Goal: Contribute content: Contribute content

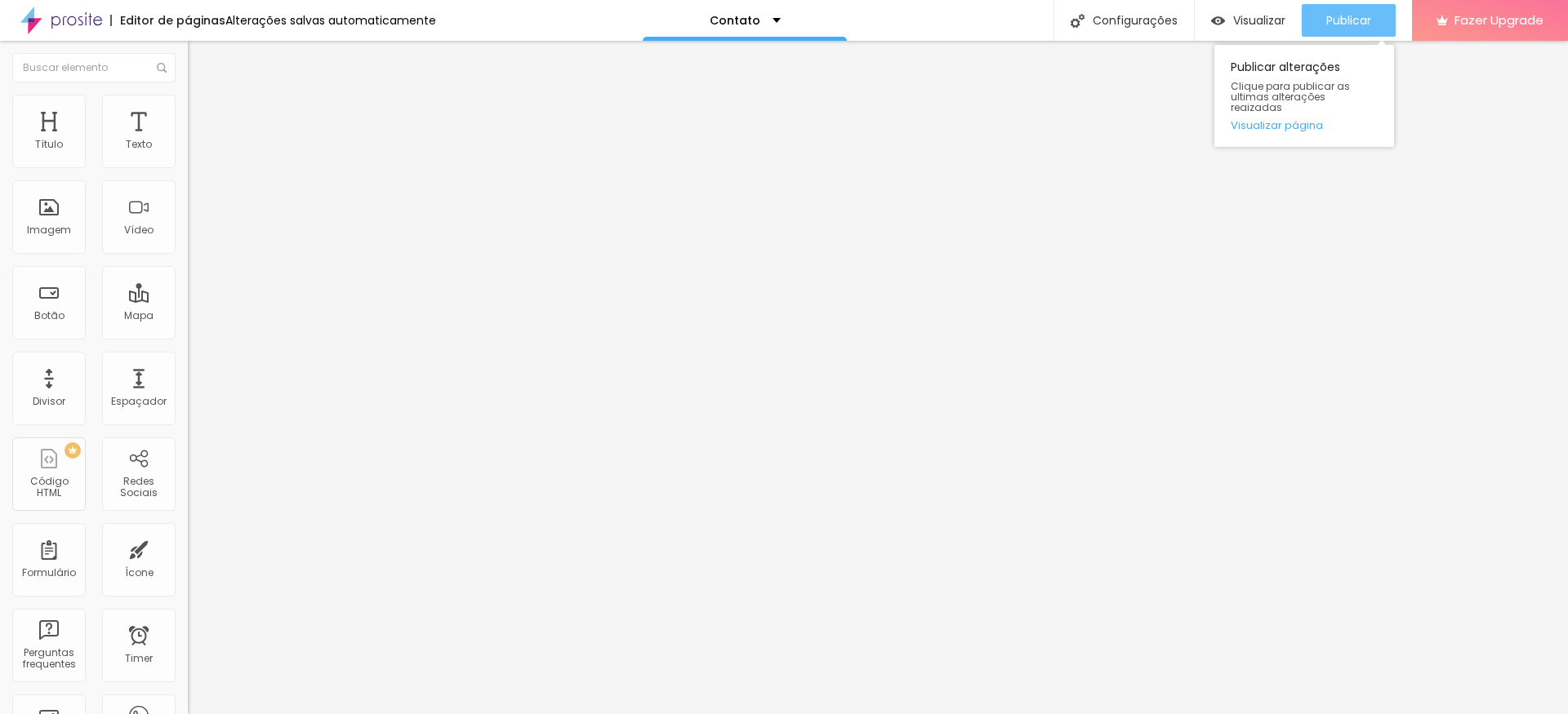
click at [1337, 26] on span "Publicar" at bounding box center [1348, 21] width 45 height 13
click at [1374, 29] on button "Publicar" at bounding box center [1348, 21] width 94 height 33
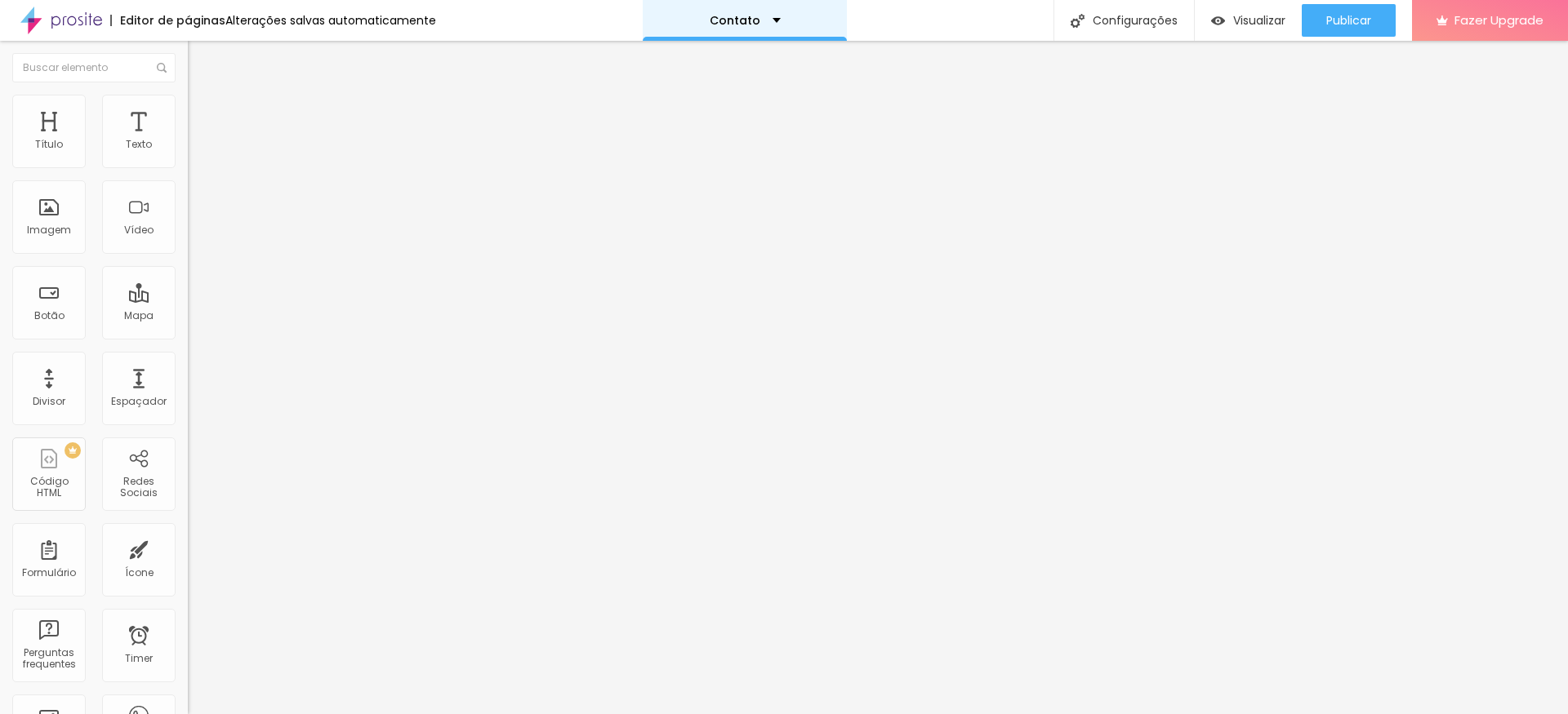
click at [748, 25] on p "Contato" at bounding box center [735, 20] width 51 height 12
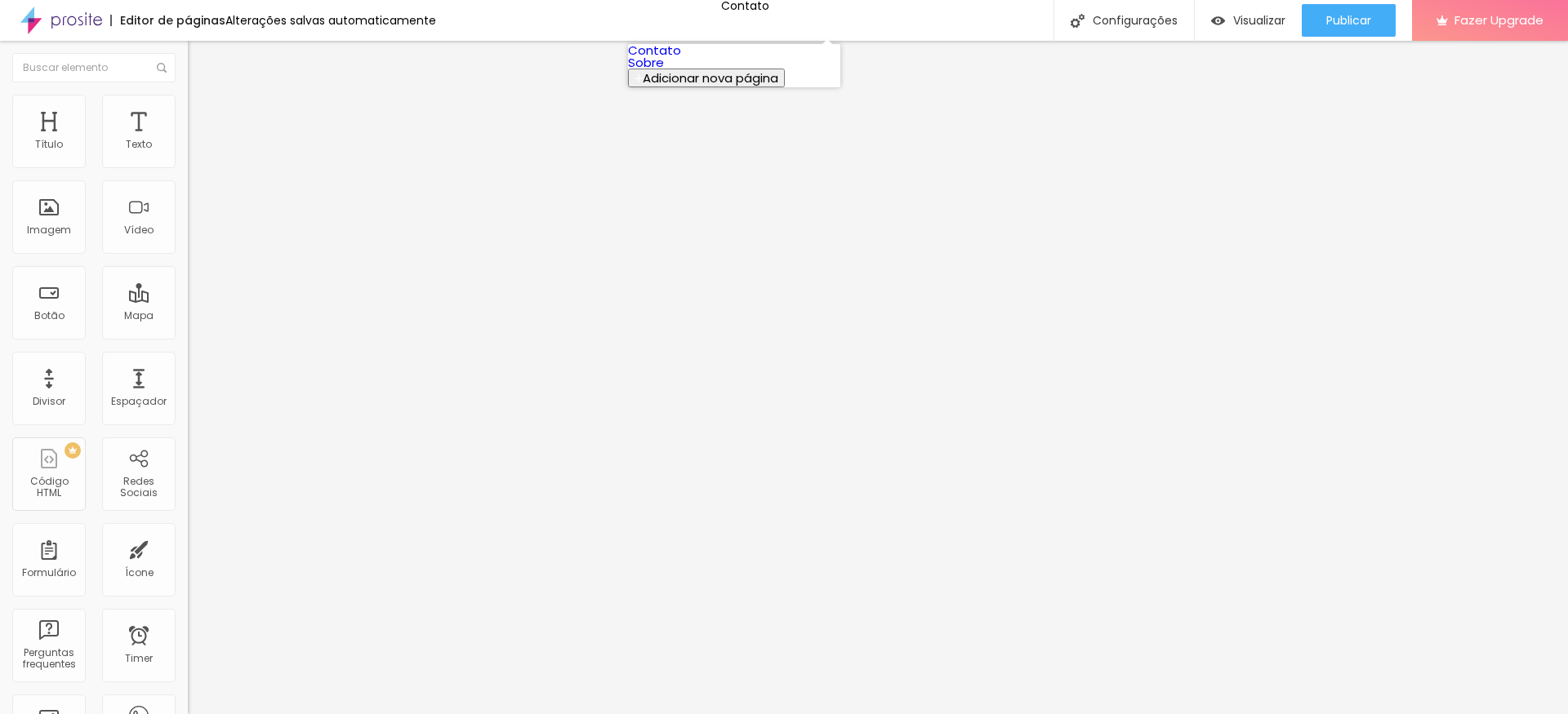
click at [664, 71] on link "Sobre" at bounding box center [645, 62] width 36 height 17
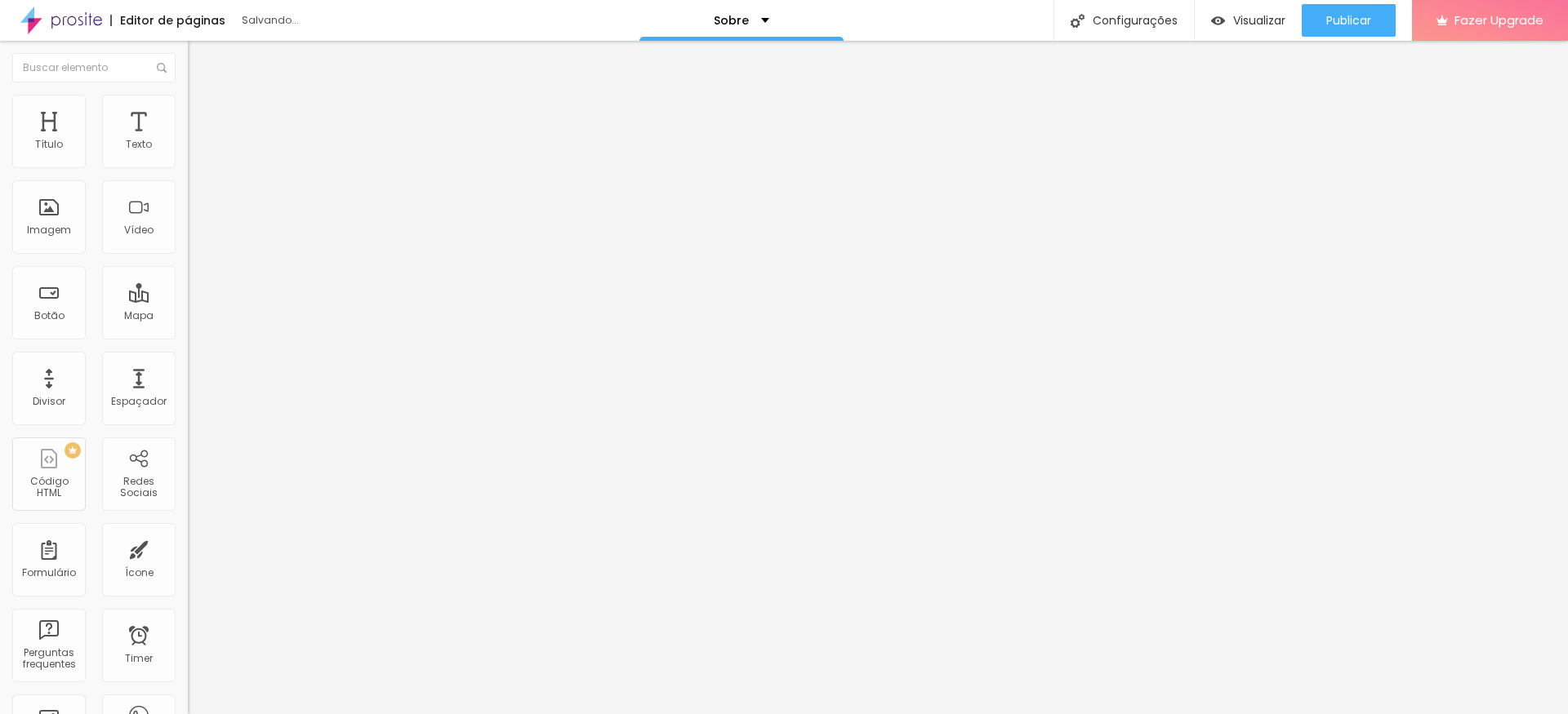
click at [188, 140] on span "Trocar imagem" at bounding box center [232, 134] width 89 height 14
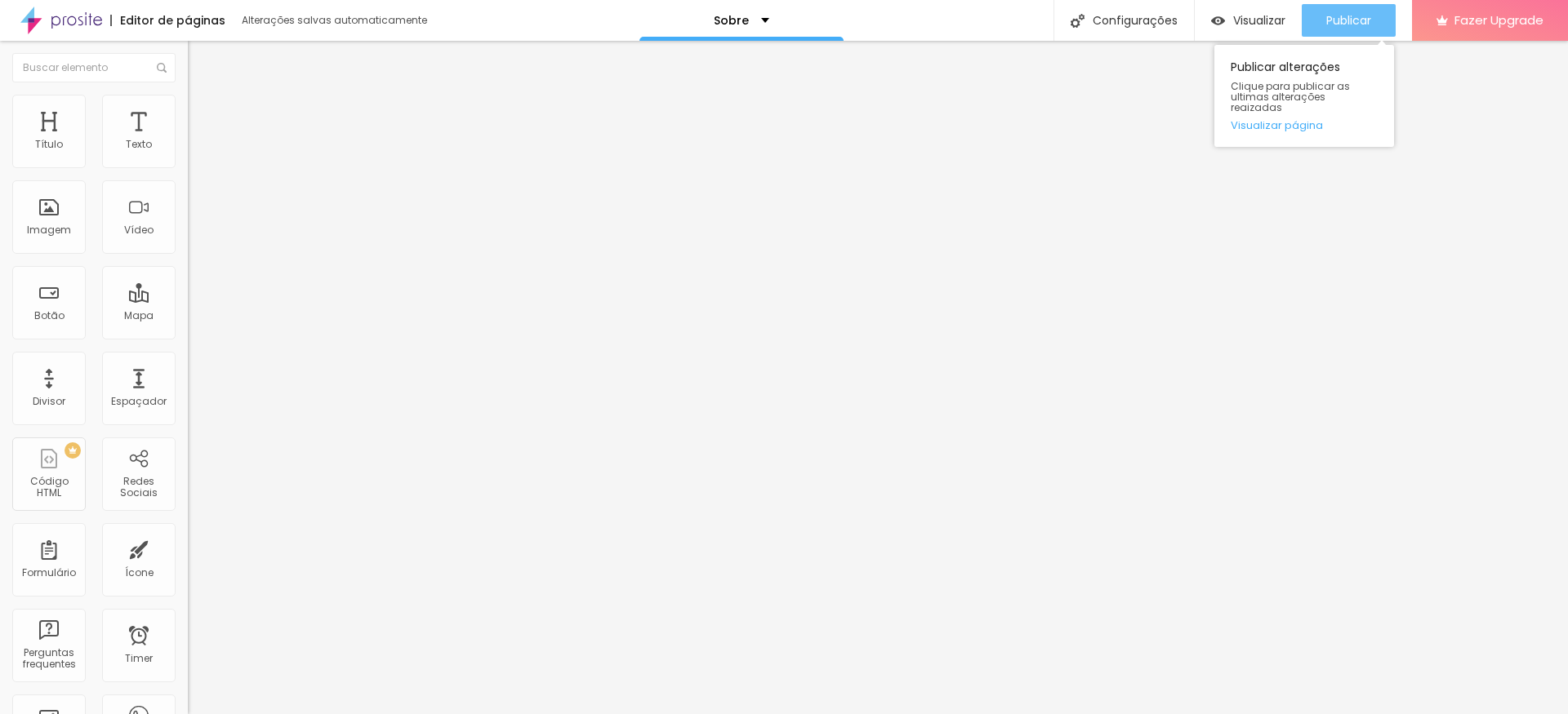
click at [1326, 27] on span "Publicar" at bounding box center [1348, 21] width 45 height 13
click at [188, 340] on img at bounding box center [193, 345] width 12 height 12
click at [188, 330] on div "Instagram" at bounding box center [282, 334] width 188 height 10
click at [188, 555] on input "https://" at bounding box center [285, 563] width 196 height 16
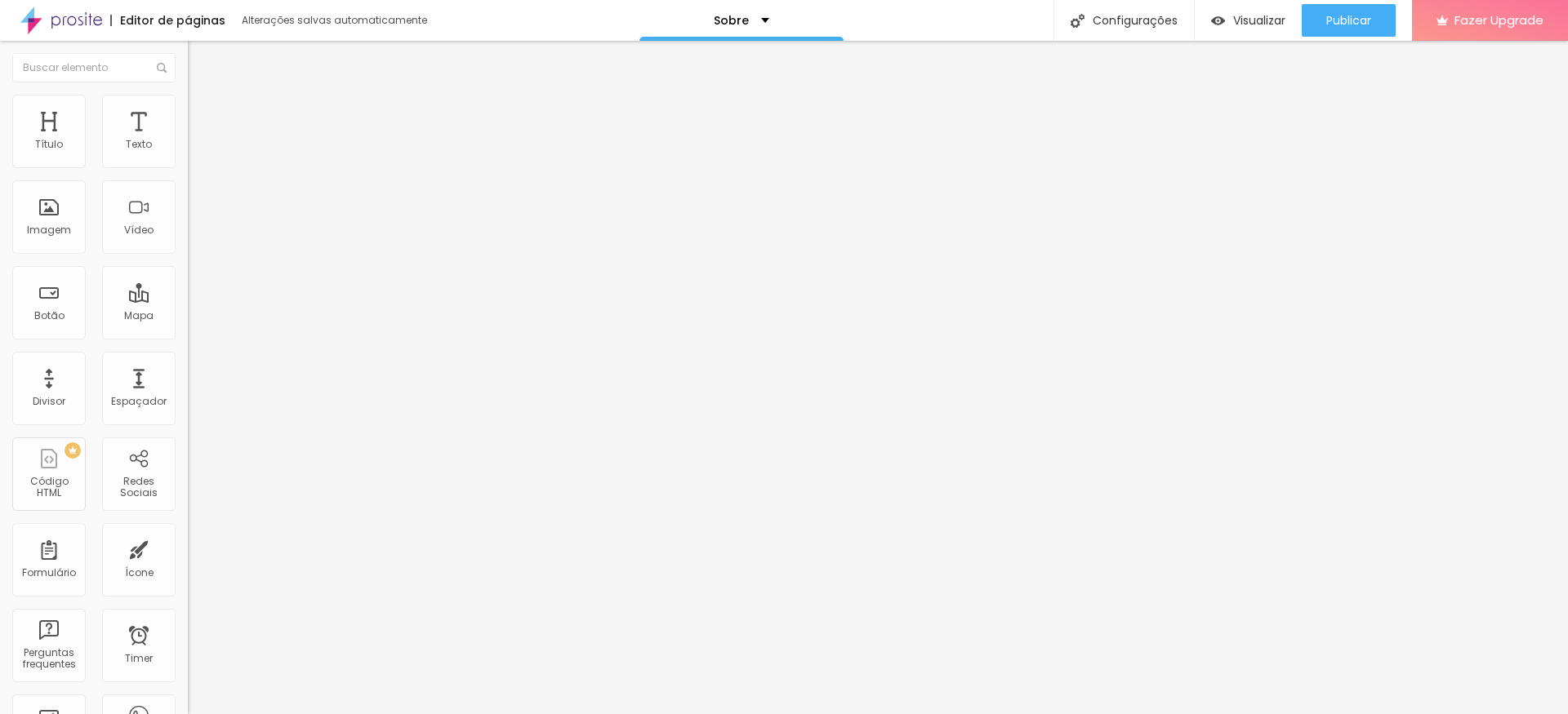
paste input "[URL][DOMAIN_NAME]"
click at [188, 555] on input "https:/[URL][DOMAIN_NAME]" at bounding box center [285, 563] width 196 height 16
type input "[URL][DOMAIN_NAME]"
click at [1345, 14] on span "Publicar" at bounding box center [1348, 21] width 45 height 13
click at [726, 24] on p "Sobre" at bounding box center [730, 20] width 35 height 12
